Goal: Task Accomplishment & Management: Manage account settings

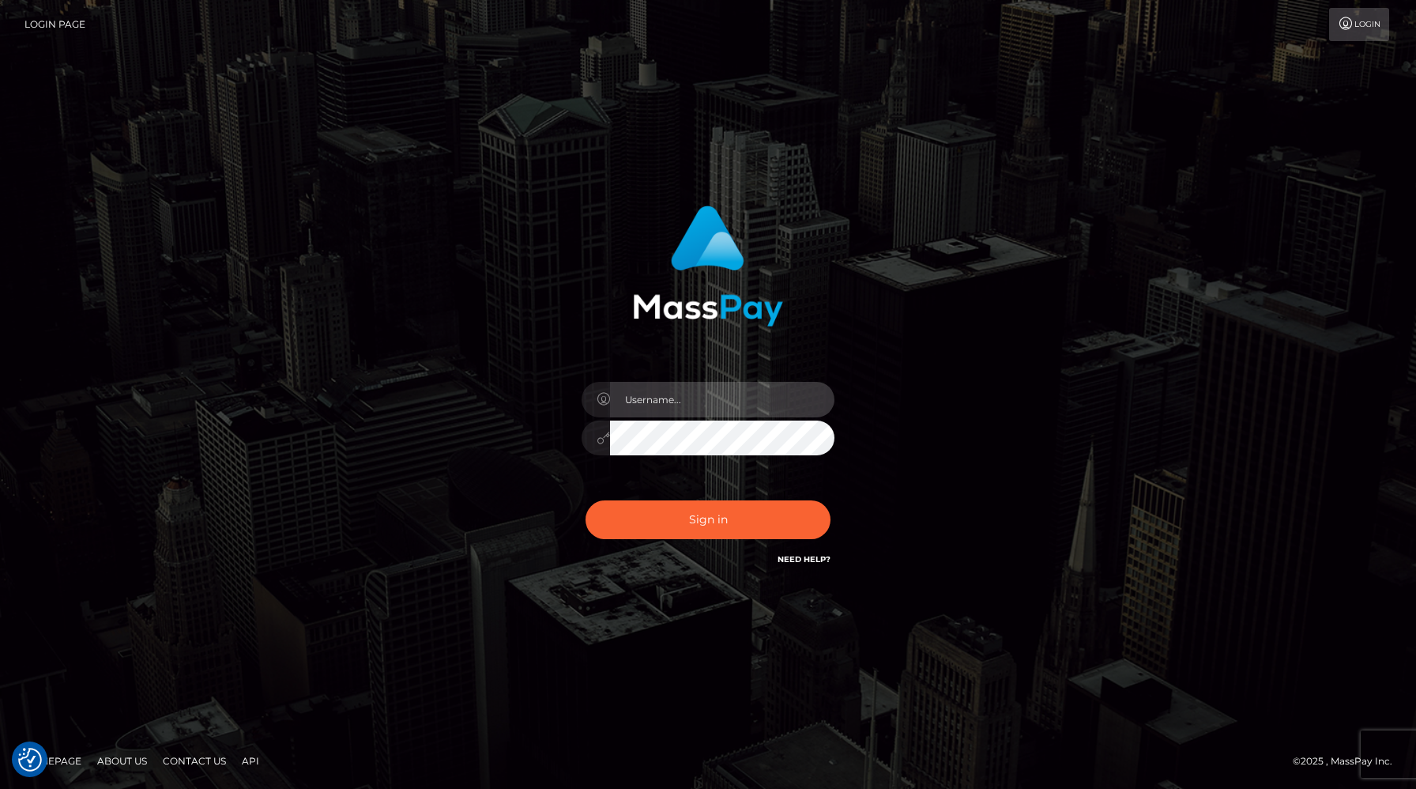
click at [677, 403] on input "text" at bounding box center [722, 400] width 224 height 36
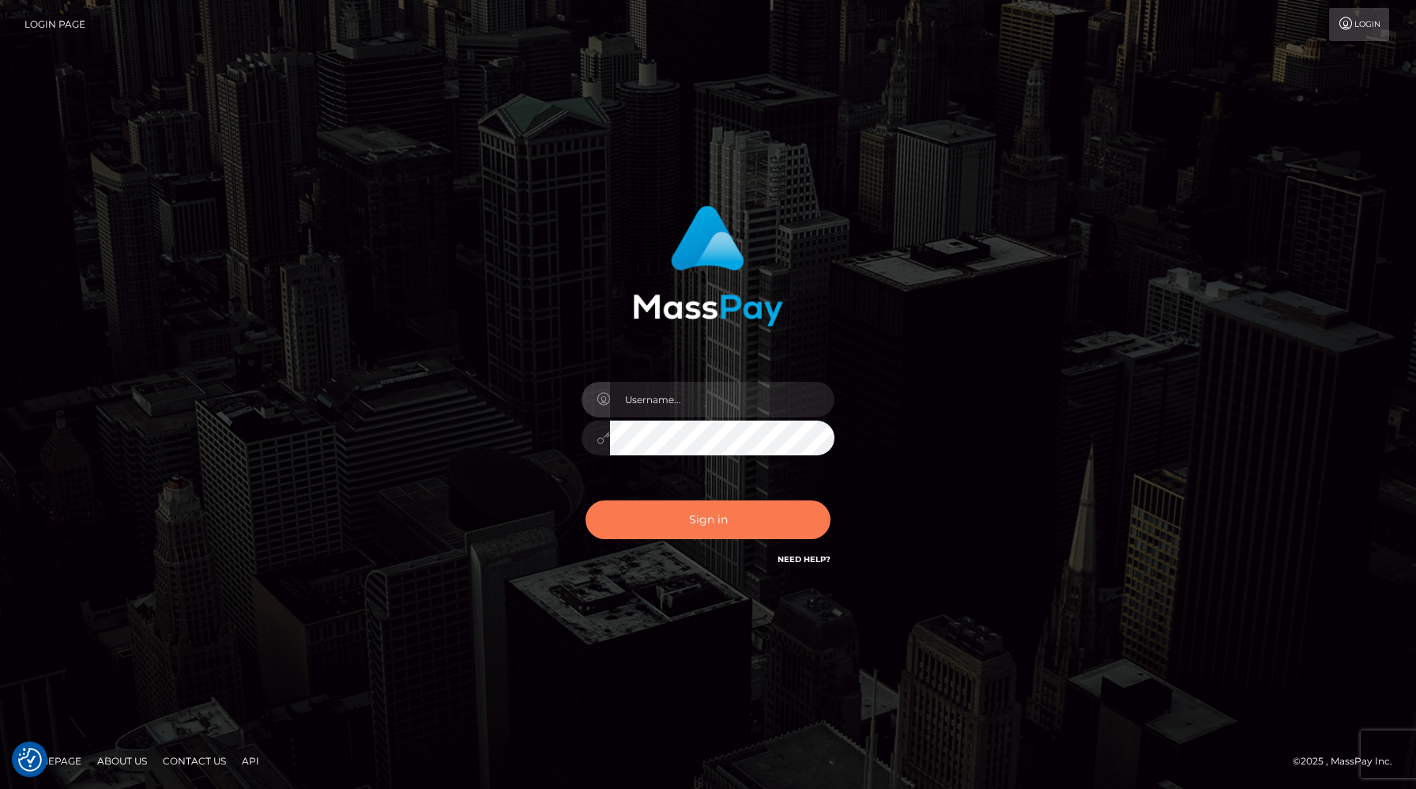
click at [699, 523] on button "Sign in" at bounding box center [708, 519] width 245 height 39
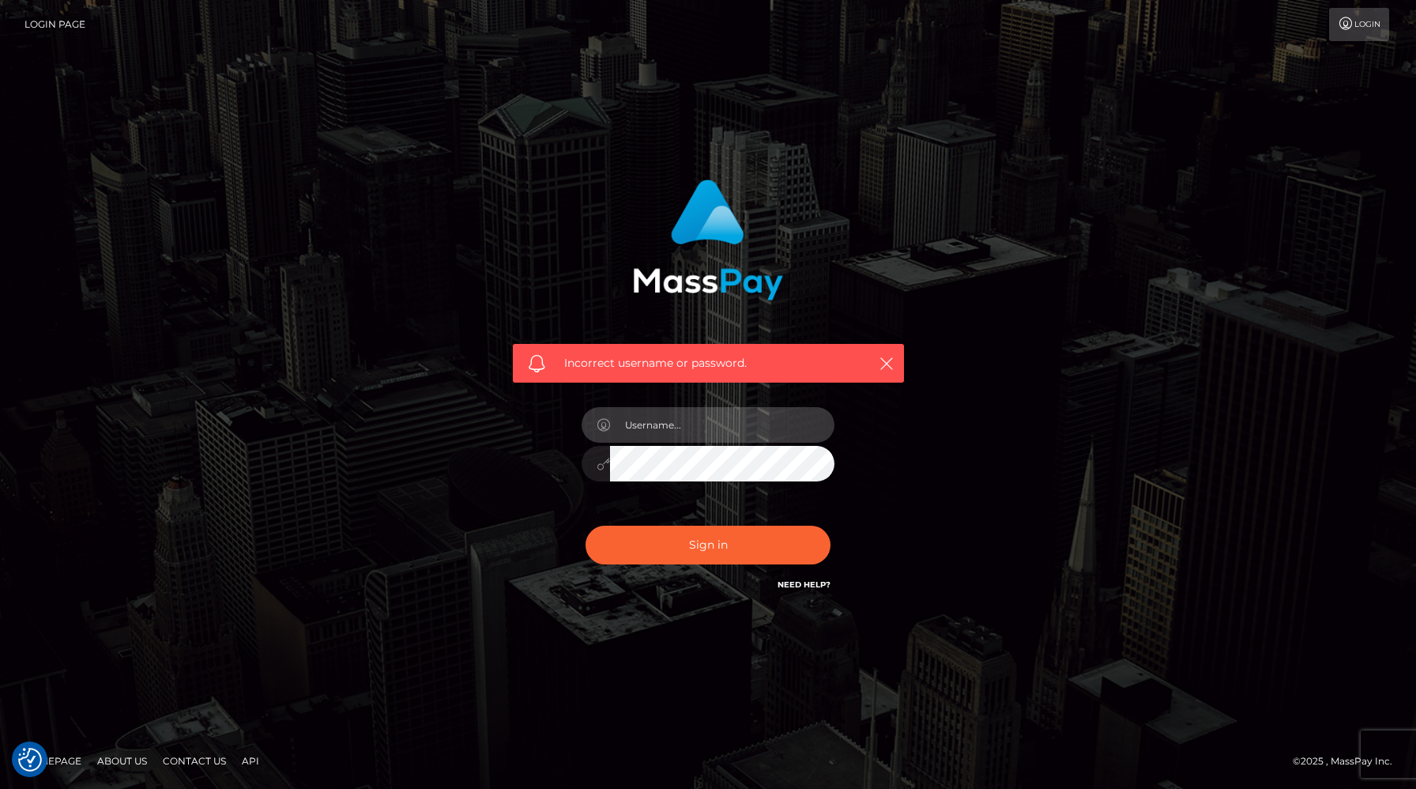
click at [691, 418] on input "text" at bounding box center [722, 425] width 224 height 36
type input "mistresss.electra@gmail.com"
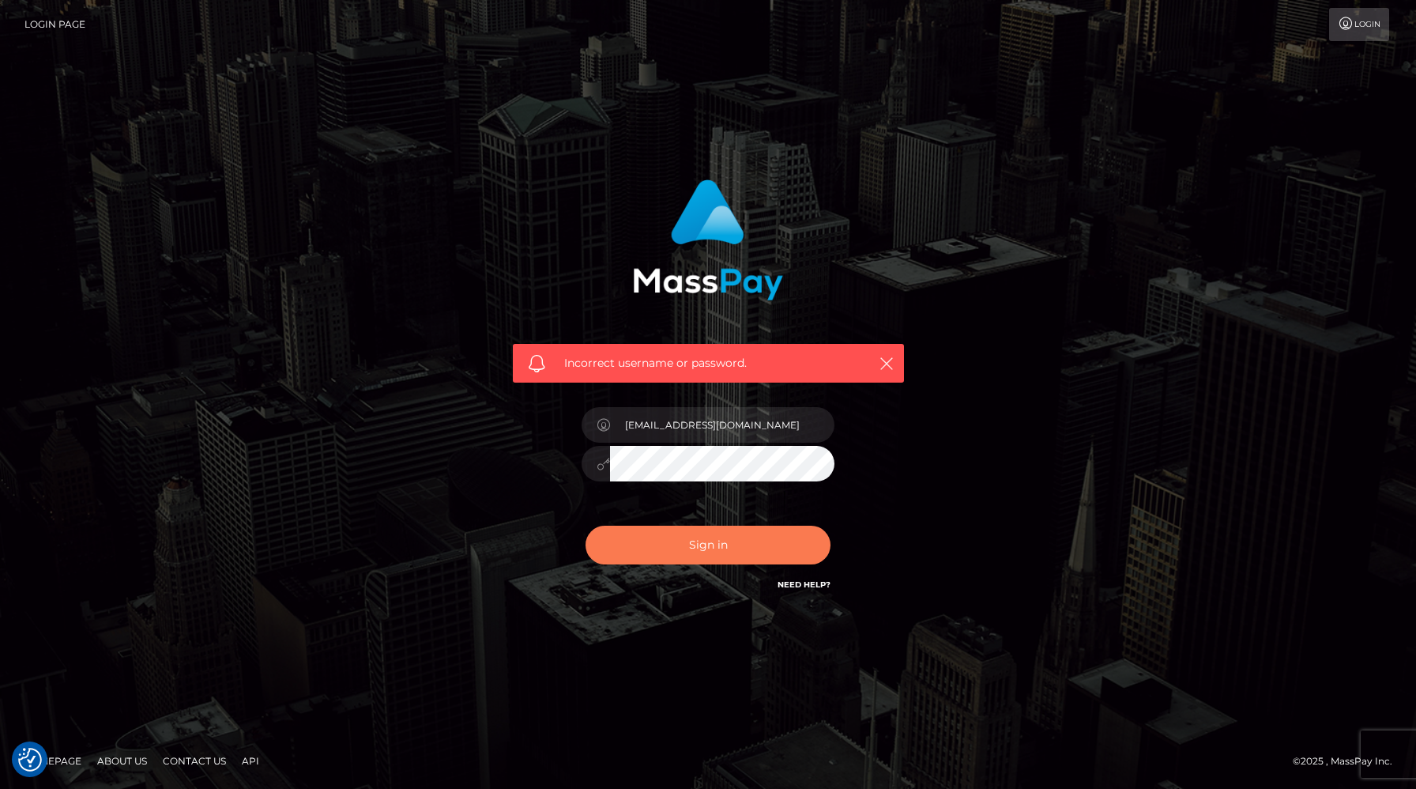
click at [726, 537] on button "Sign in" at bounding box center [708, 544] width 245 height 39
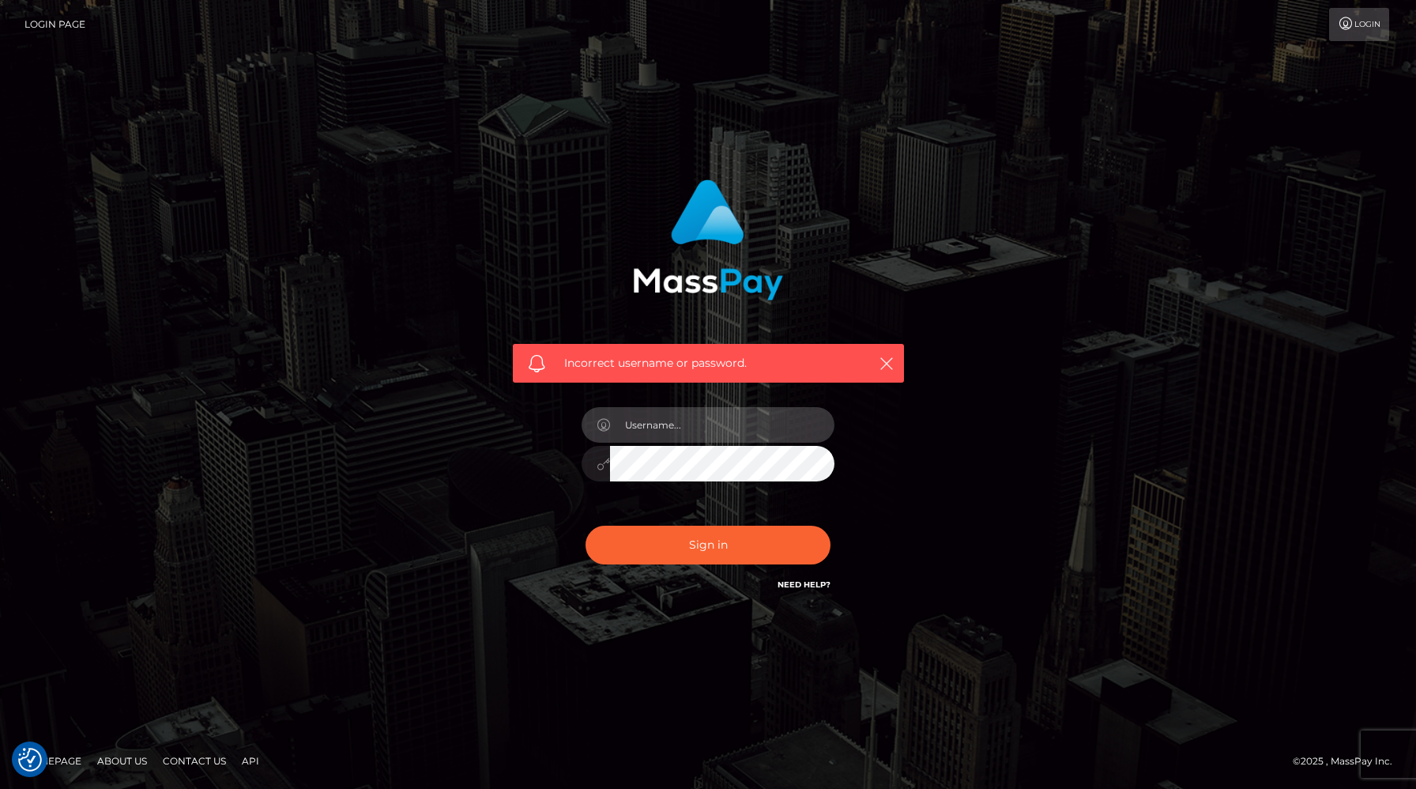
click at [676, 435] on input "text" at bounding box center [722, 425] width 224 height 36
type input "[EMAIL_ADDRESS][DOMAIN_NAME]"
click at [597, 462] on div at bounding box center [708, 461] width 253 height 31
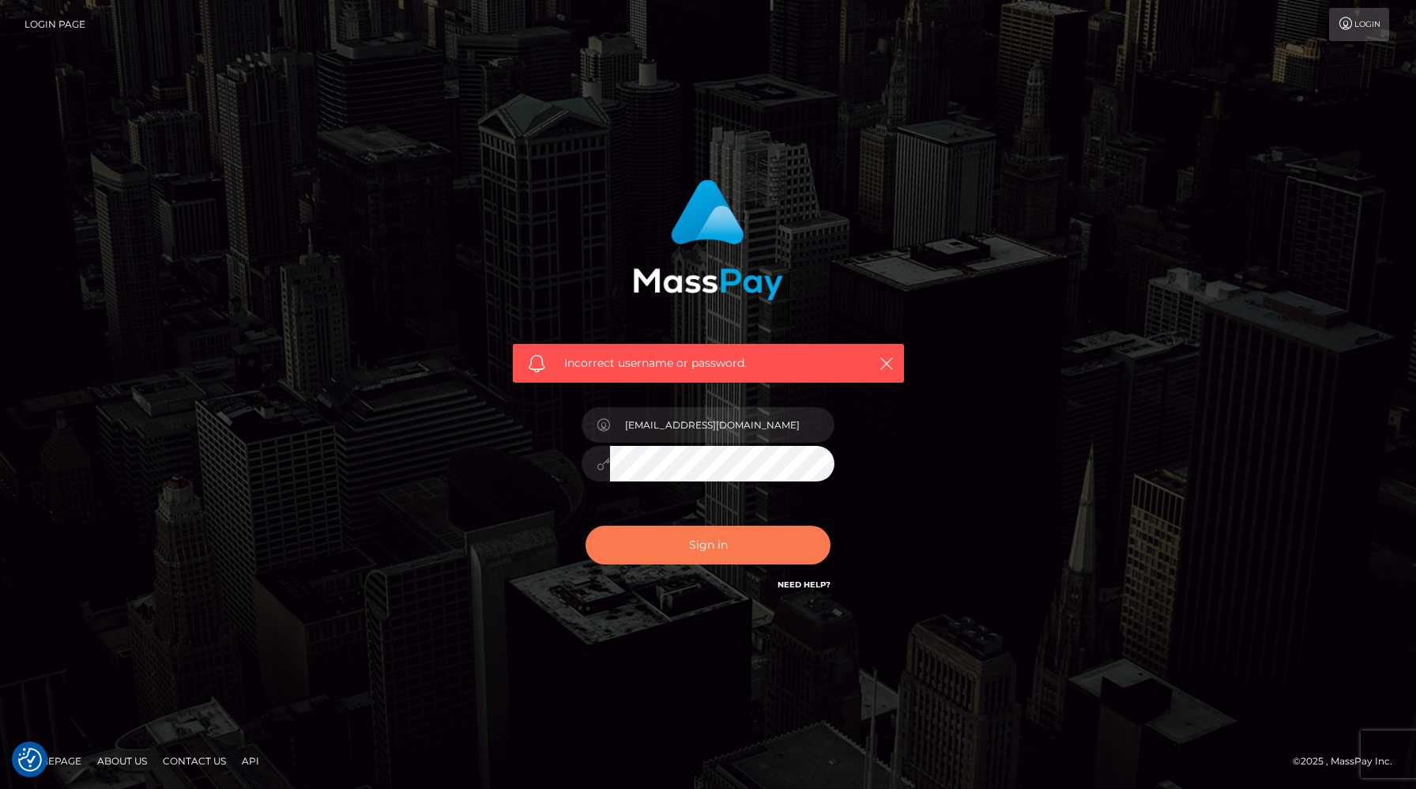
click at [751, 554] on button "Sign in" at bounding box center [708, 544] width 245 height 39
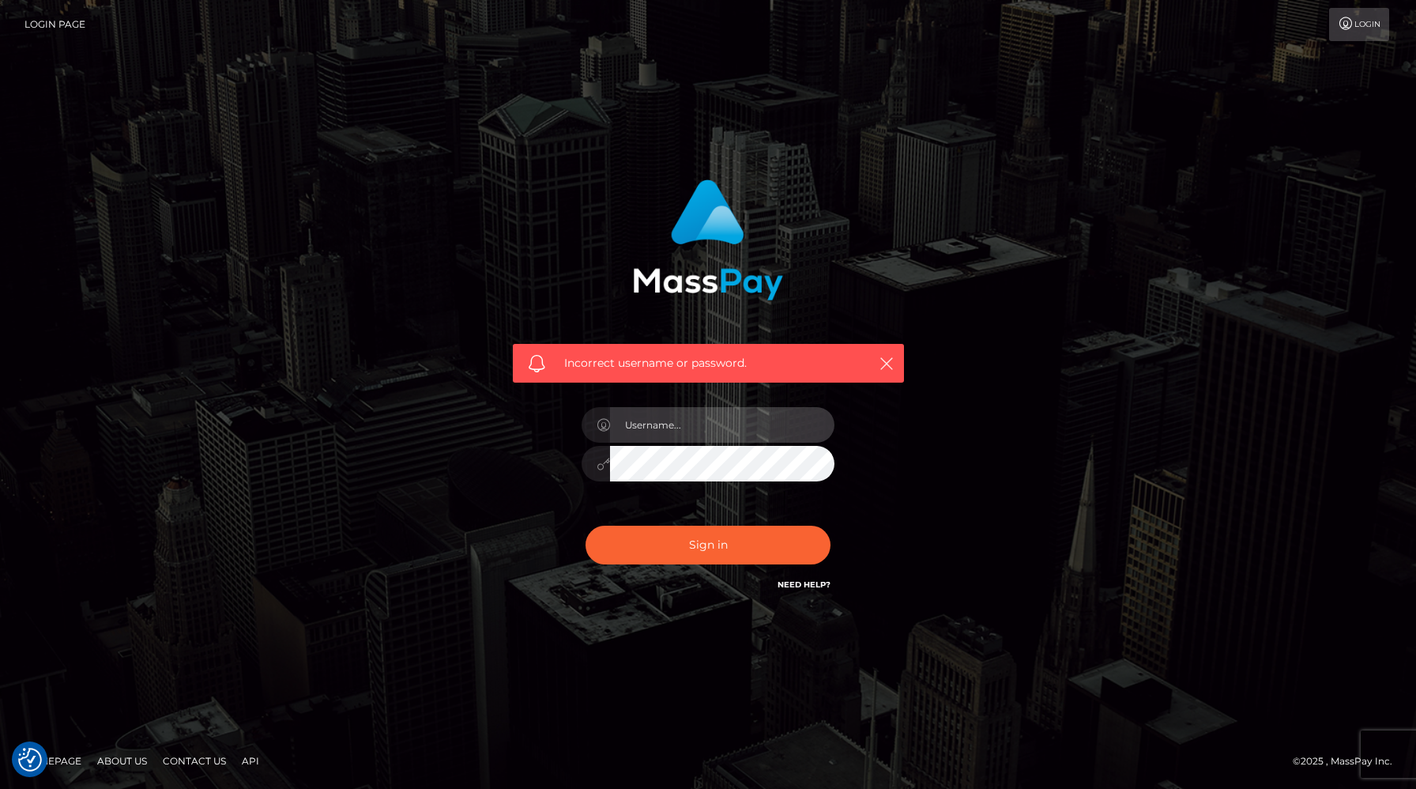
click at [744, 436] on input "text" at bounding box center [722, 425] width 224 height 36
type input "[EMAIL_ADDRESS][DOMAIN_NAME]"
click at [539, 456] on div "Incorrect username or password. [EMAIL_ADDRESS][DOMAIN_NAME]" at bounding box center [708, 387] width 415 height 439
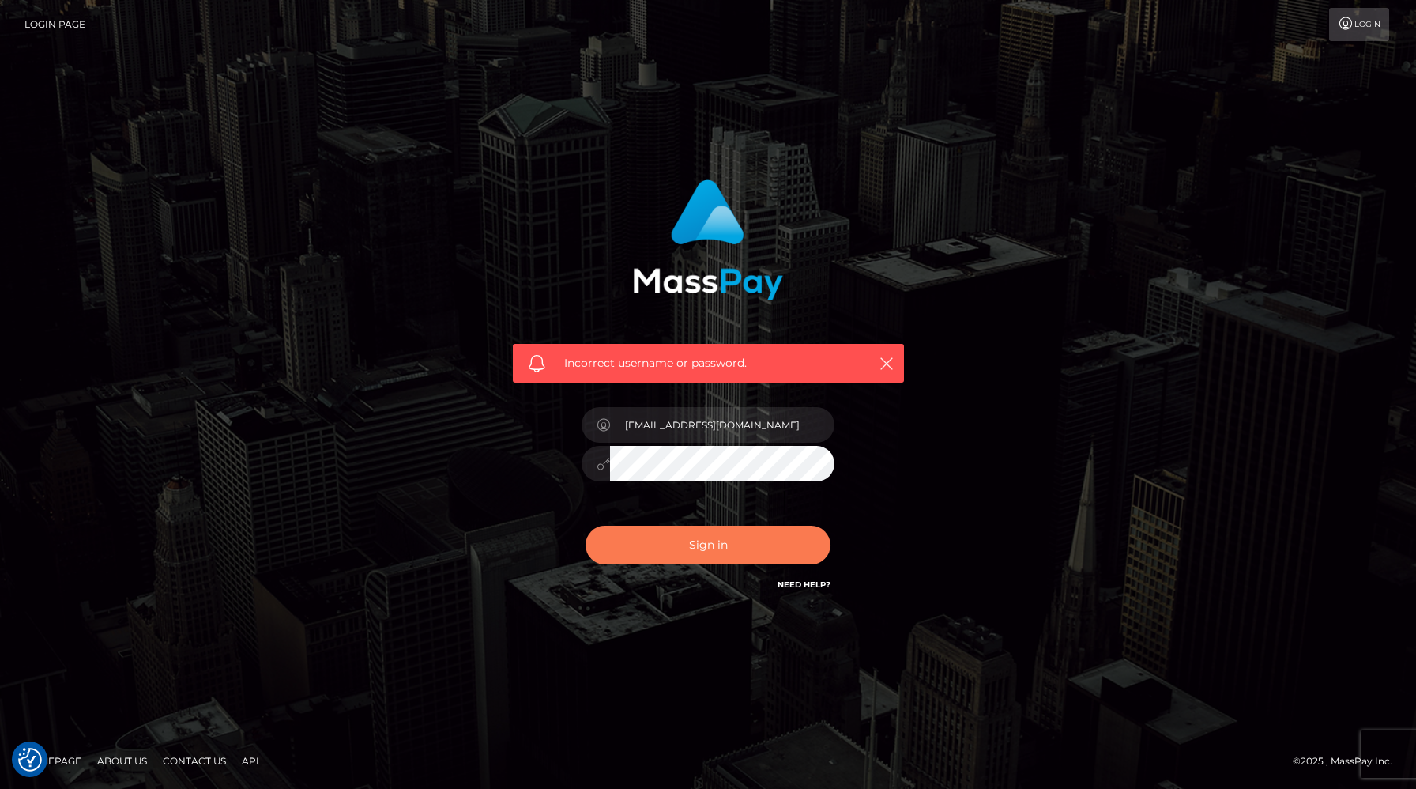
click at [631, 529] on button "Sign in" at bounding box center [708, 544] width 245 height 39
click at [586, 525] on button "Sign in" at bounding box center [708, 544] width 245 height 39
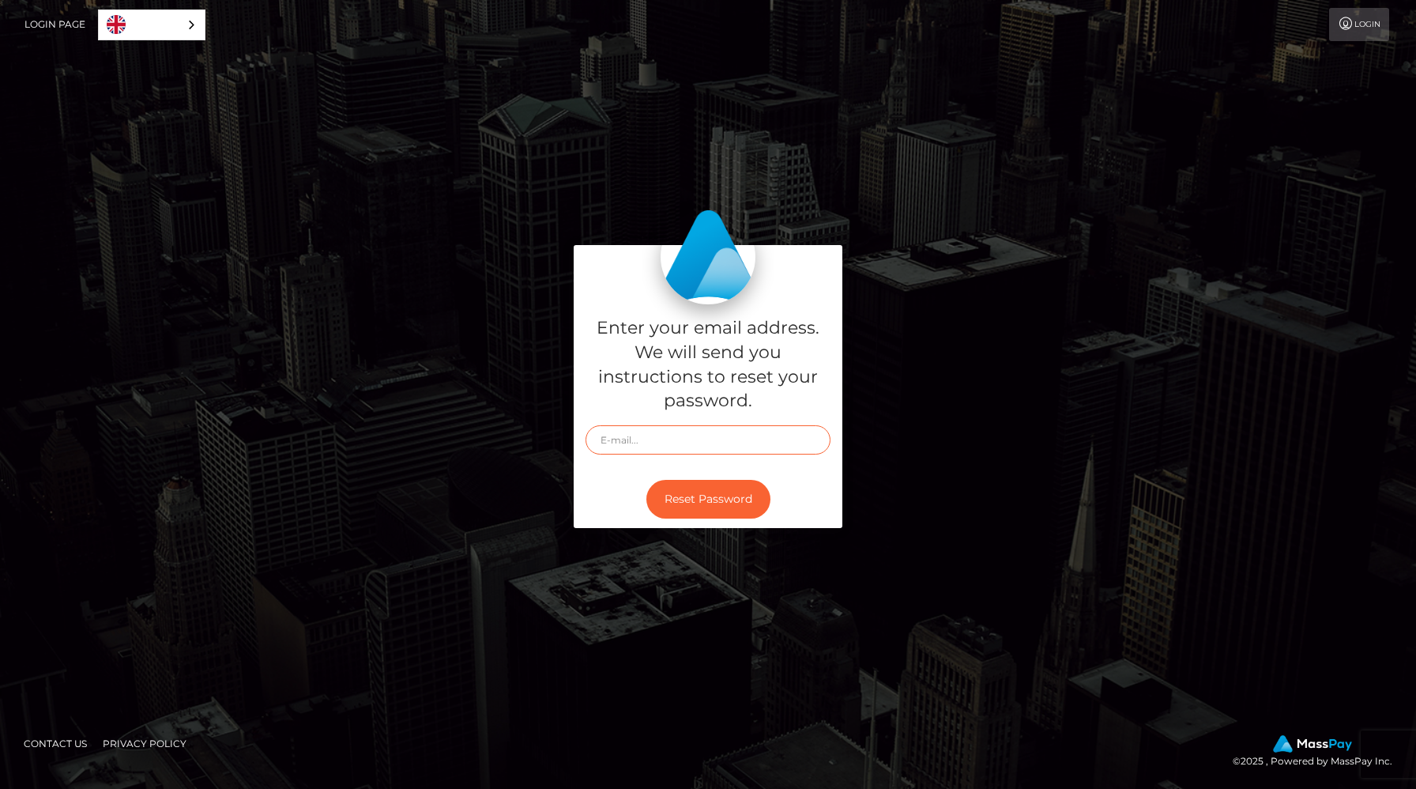
click at [644, 444] on input "text" at bounding box center [708, 439] width 245 height 29
type input "[EMAIL_ADDRESS][DOMAIN_NAME]"
click at [713, 496] on button "Reset Password" at bounding box center [708, 499] width 124 height 39
